Goal: Ask a question

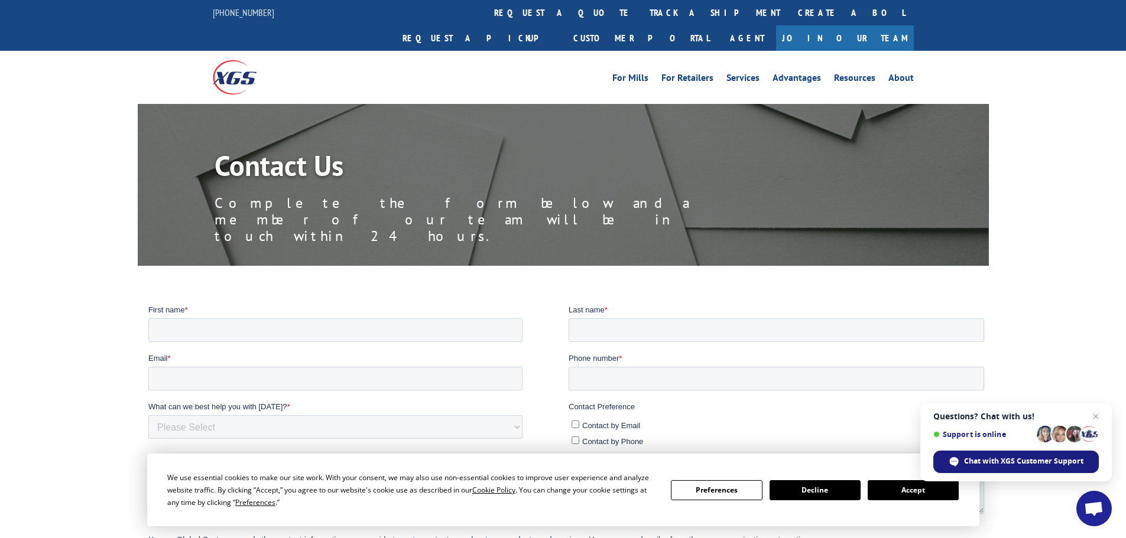
click at [1000, 464] on span "Chat with XGS Customer Support" at bounding box center [1023, 461] width 119 height 11
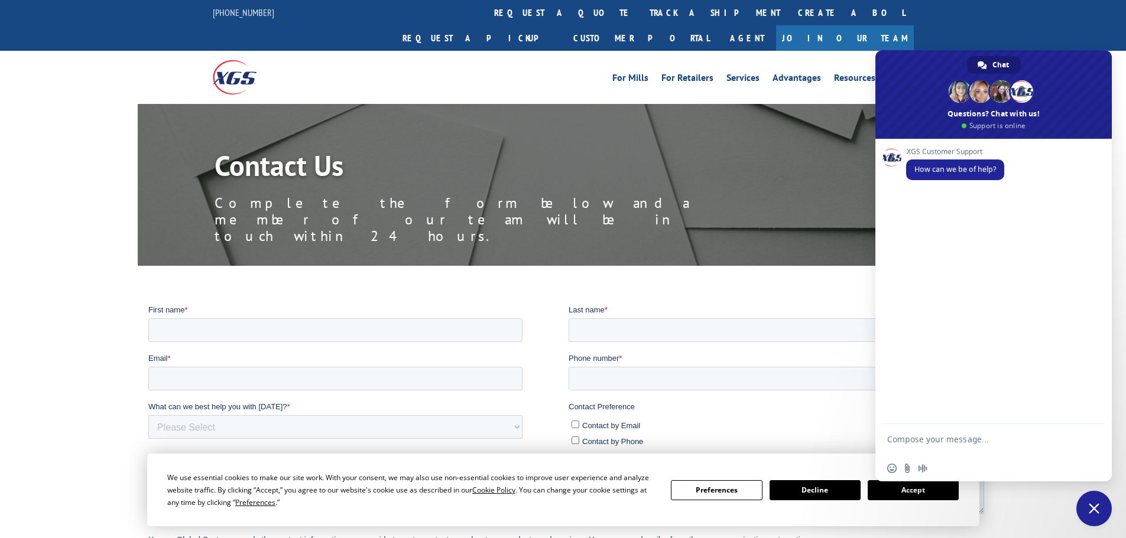
click at [916, 440] on textarea "Compose your message..." at bounding box center [980, 444] width 187 height 21
type textarea "Will Xpress Global give compensation to a customer on a pallett of cabinets tha…"
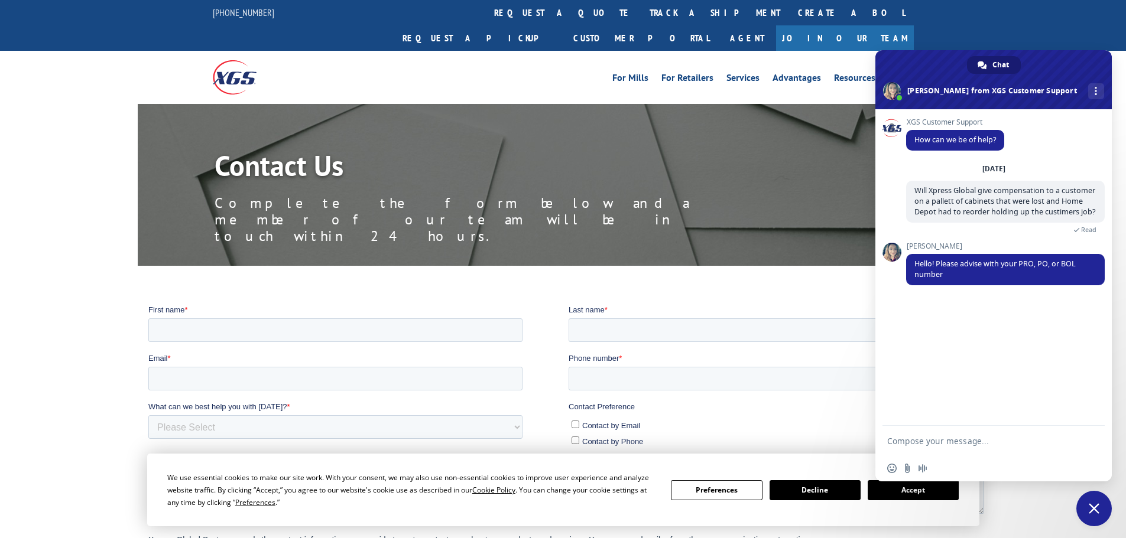
click at [910, 435] on form at bounding box center [980, 442] width 187 height 32
drag, startPoint x: 910, startPoint y: 435, endPoint x: 903, endPoint y: 440, distance: 7.7
click at [903, 440] on textarea "Compose your message..." at bounding box center [980, 441] width 187 height 11
paste textarea "BOL# - 2866589 PRO# - 17130900"
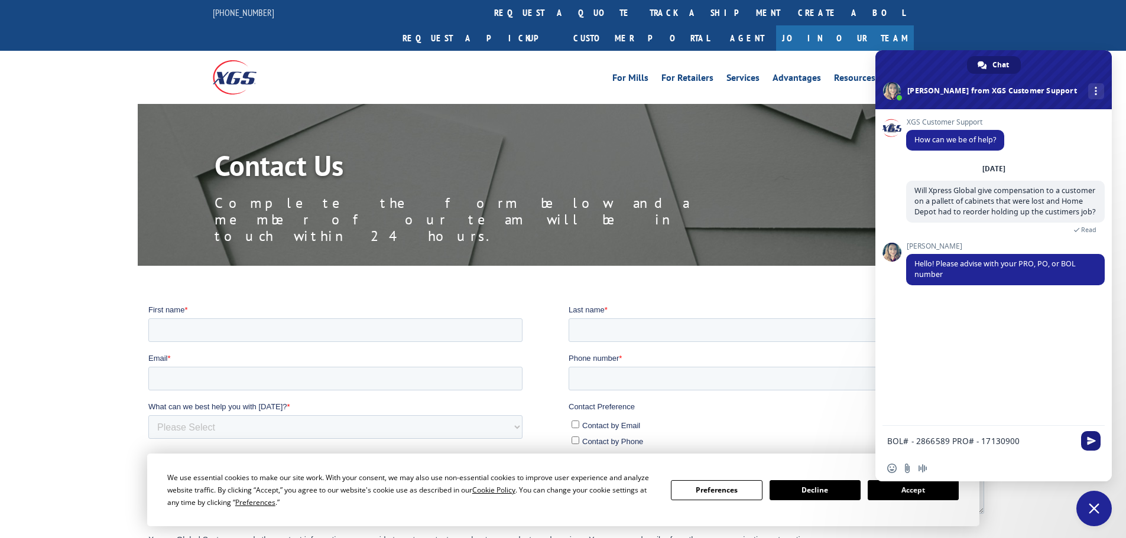
type textarea "BOL# - 2866589 PRO# - 17130900"
click at [1087, 441] on span "Send" at bounding box center [1091, 441] width 9 height 9
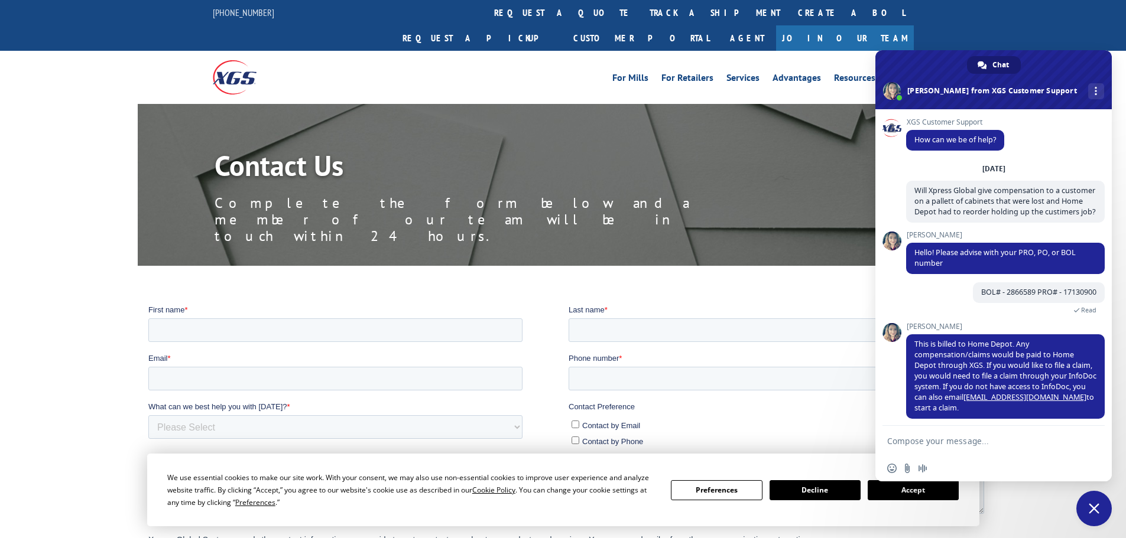
scroll to position [17, 0]
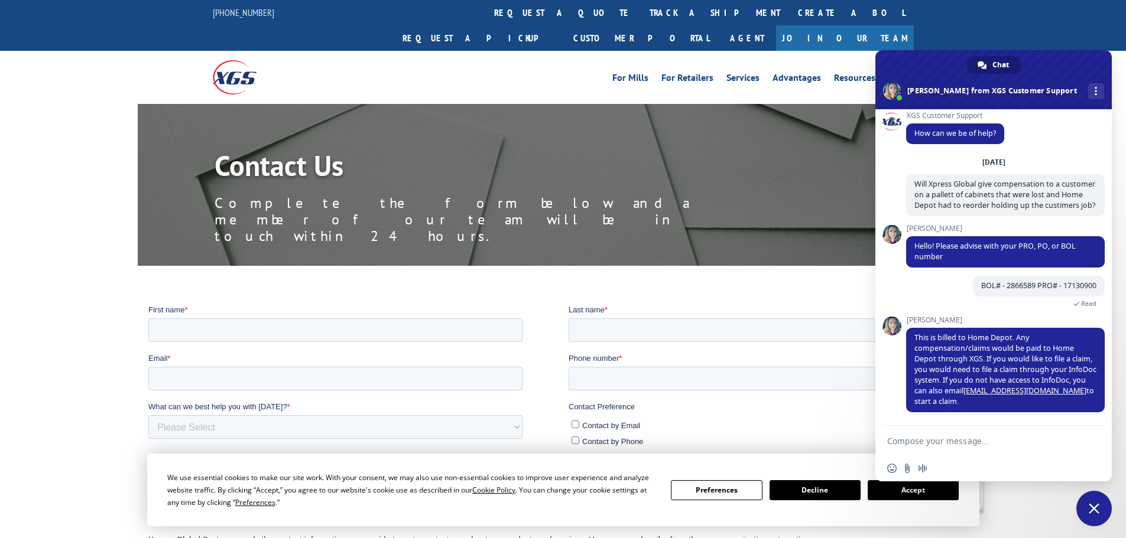
click at [1028, 445] on textarea "Compose your message..." at bounding box center [980, 441] width 187 height 11
type textarea "ok thank you"
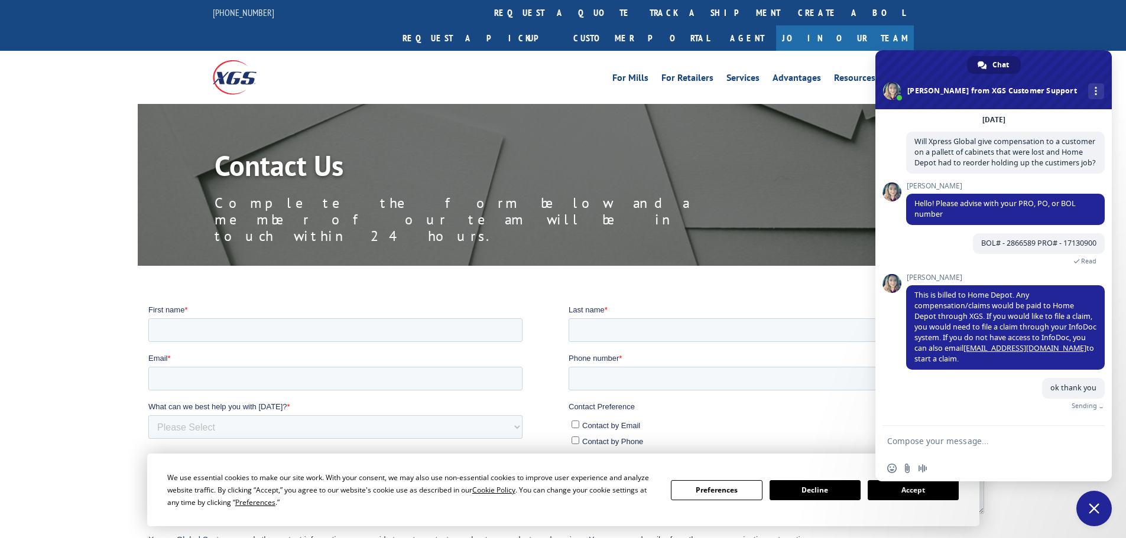
scroll to position [46, 0]
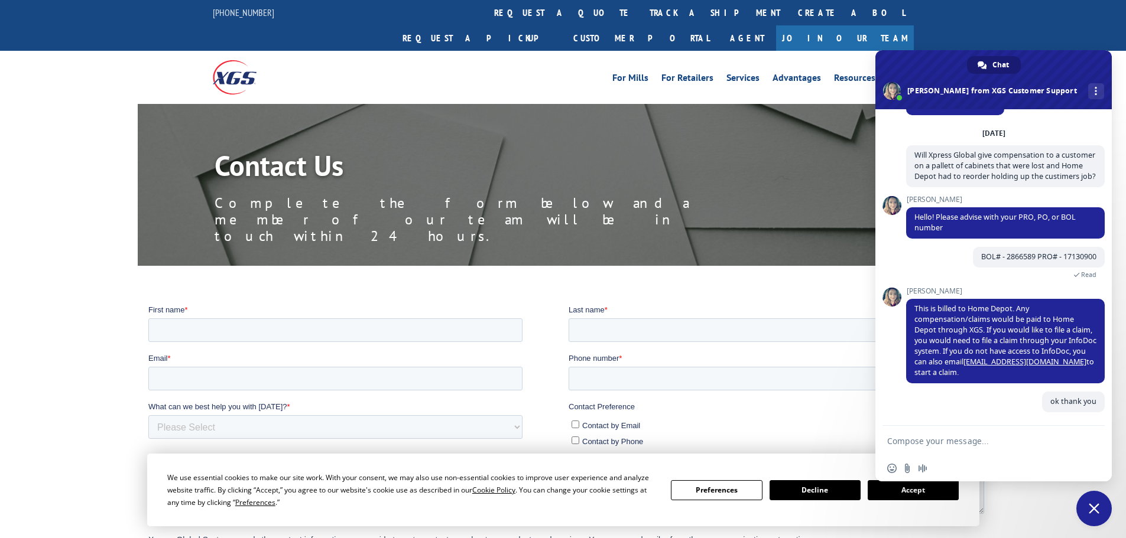
click at [1094, 513] on span "Close chat" at bounding box center [1093, 508] width 11 height 11
